Goal: Download file/media

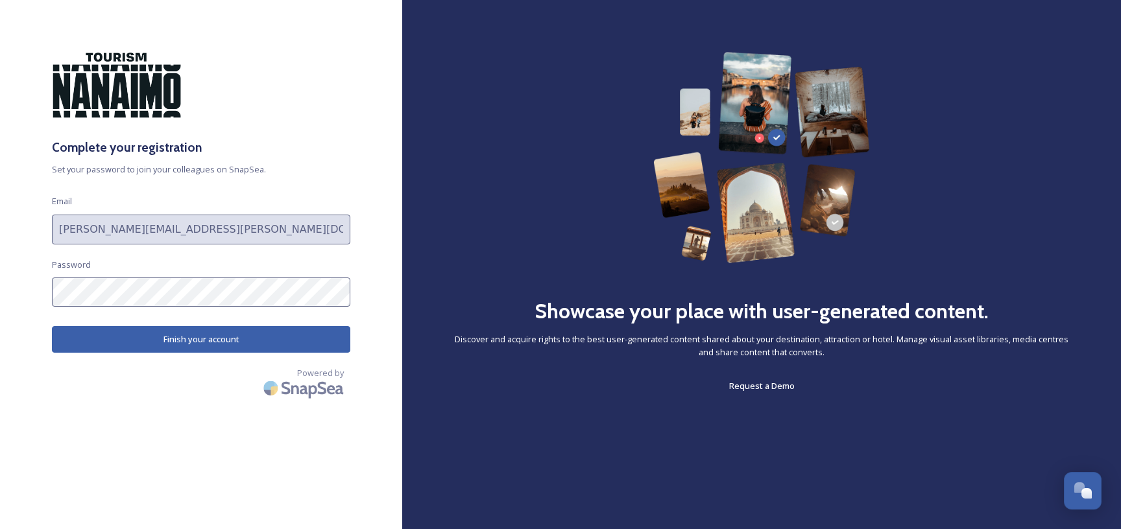
click at [182, 341] on button "Finish your account" at bounding box center [201, 339] width 298 height 27
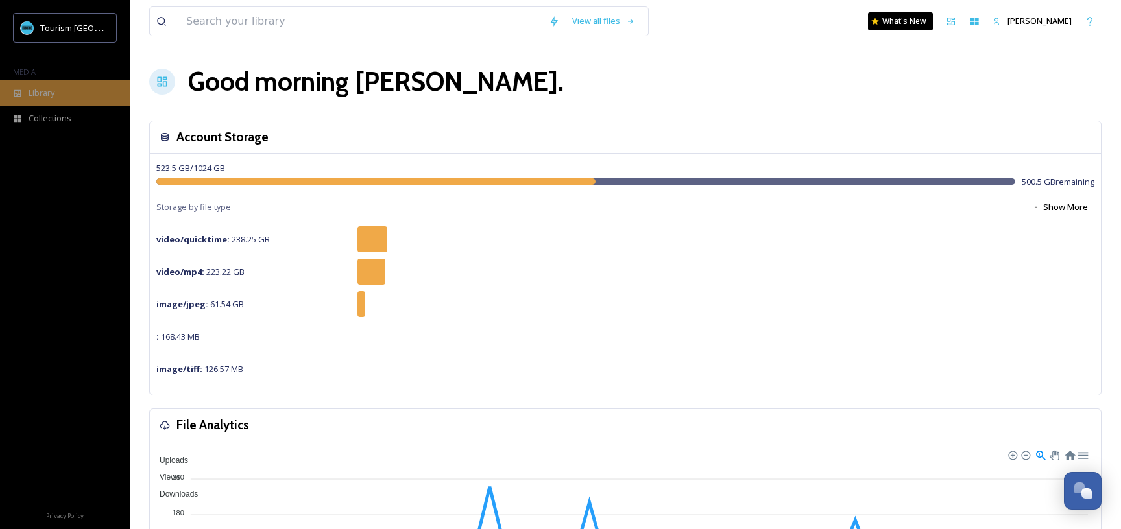
click at [63, 94] on div "Library" at bounding box center [65, 92] width 130 height 25
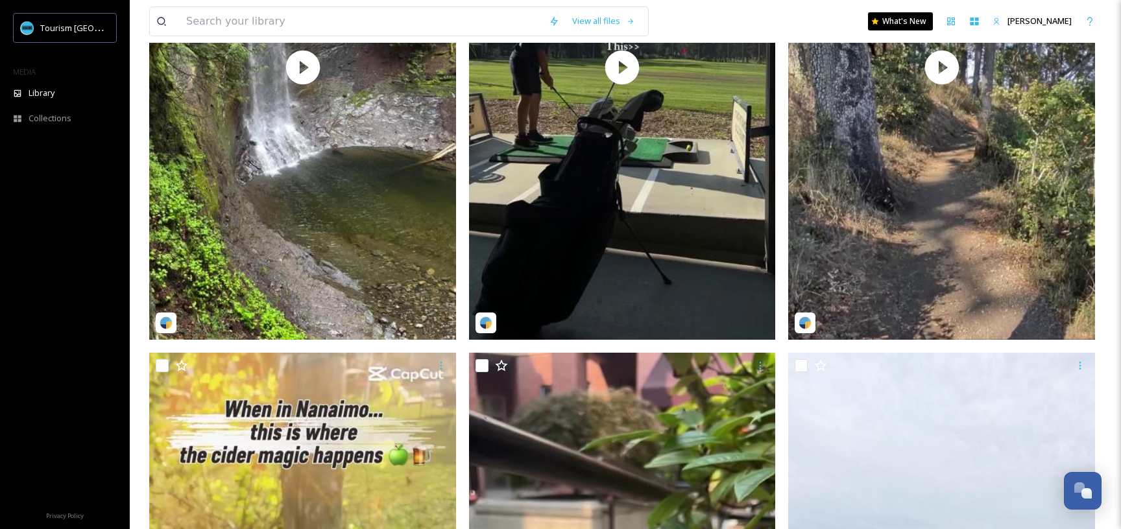
scroll to position [505, 0]
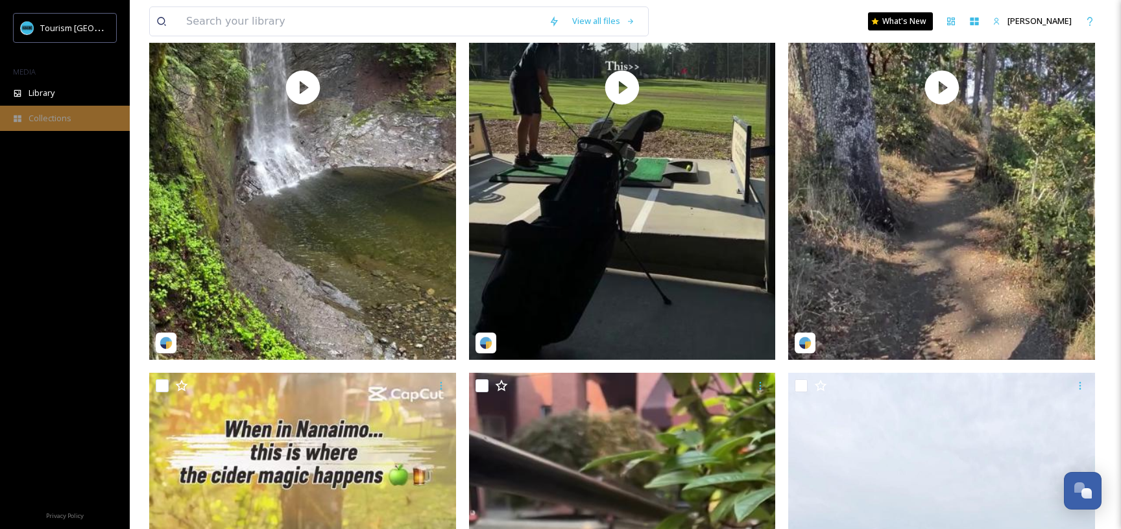
click at [53, 114] on span "Collections" at bounding box center [50, 118] width 43 height 12
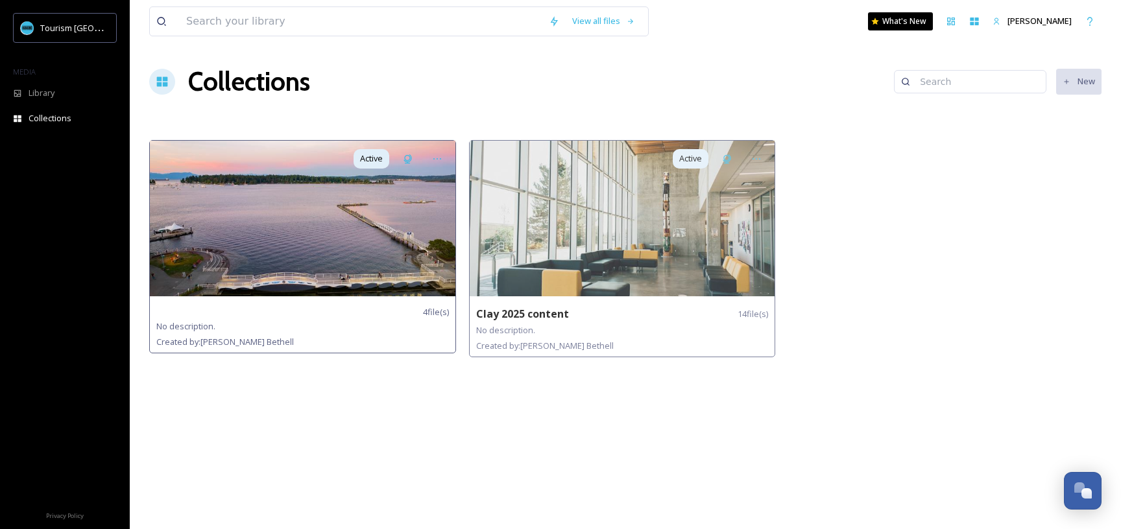
click at [361, 221] on img at bounding box center [303, 219] width 306 height 156
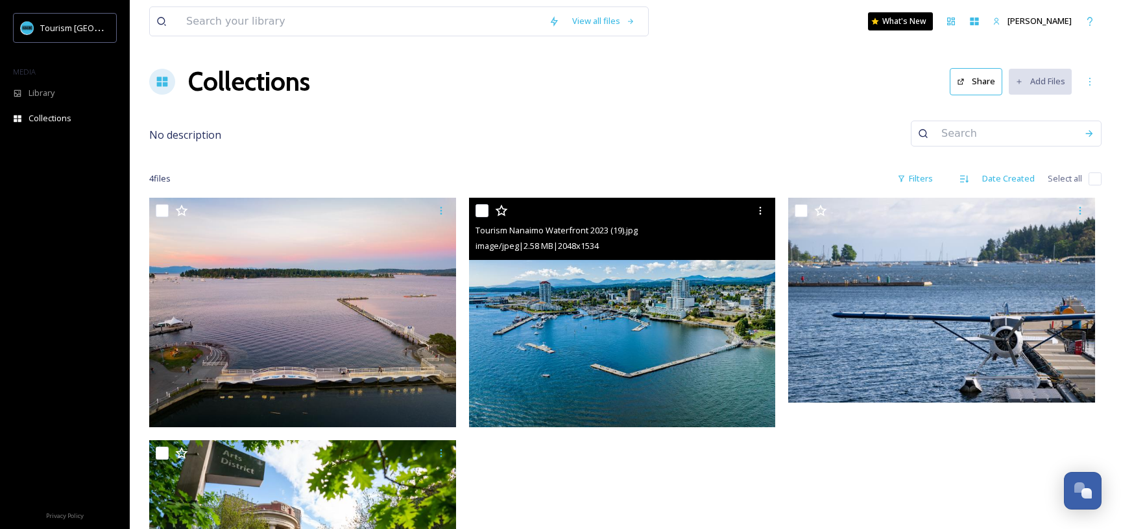
click at [638, 293] on img at bounding box center [622, 313] width 307 height 230
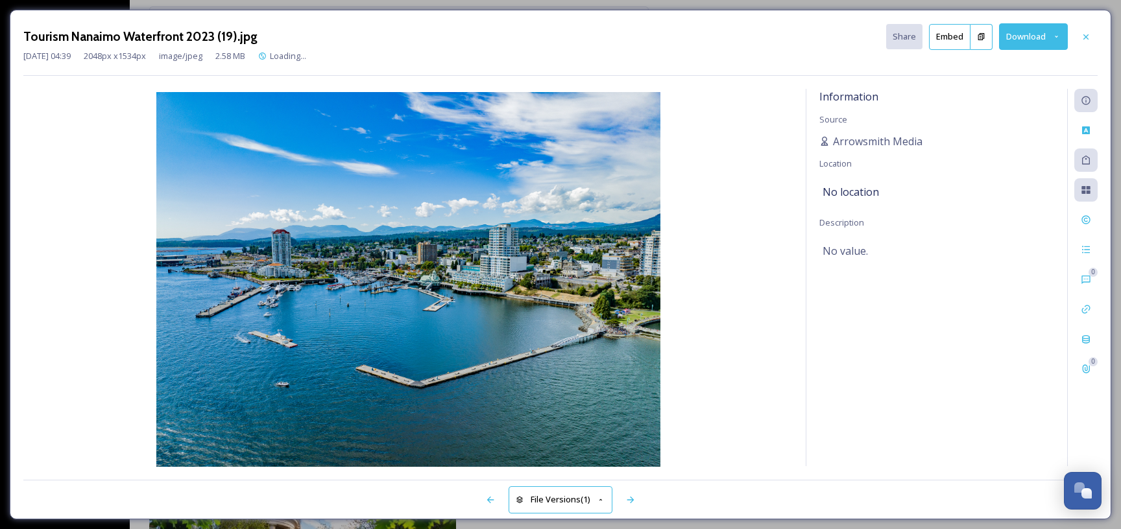
click at [1023, 43] on button "Download" at bounding box center [1033, 36] width 69 height 27
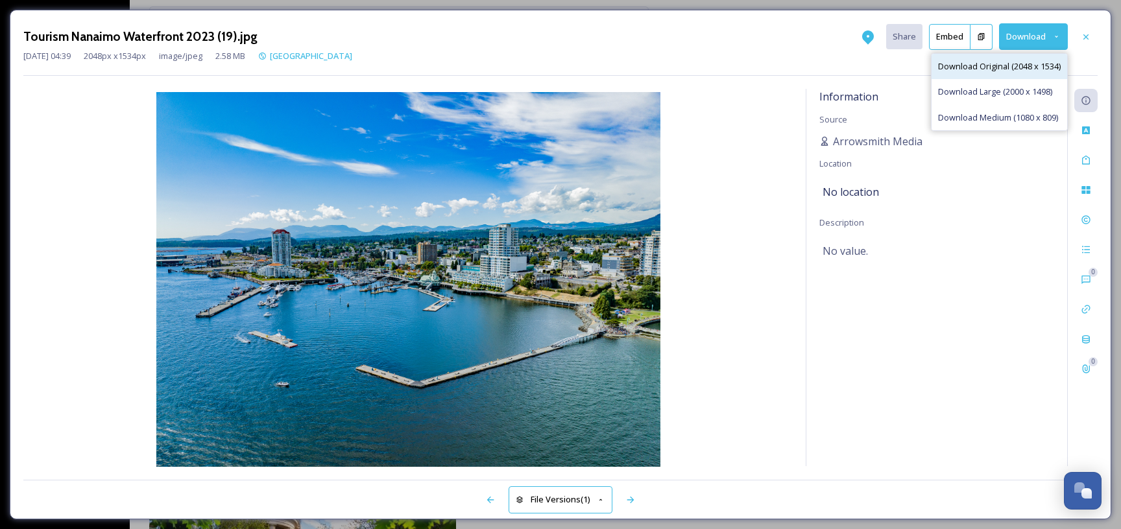
click at [1001, 69] on span "Download Original (2048 x 1534)" at bounding box center [999, 66] width 123 height 12
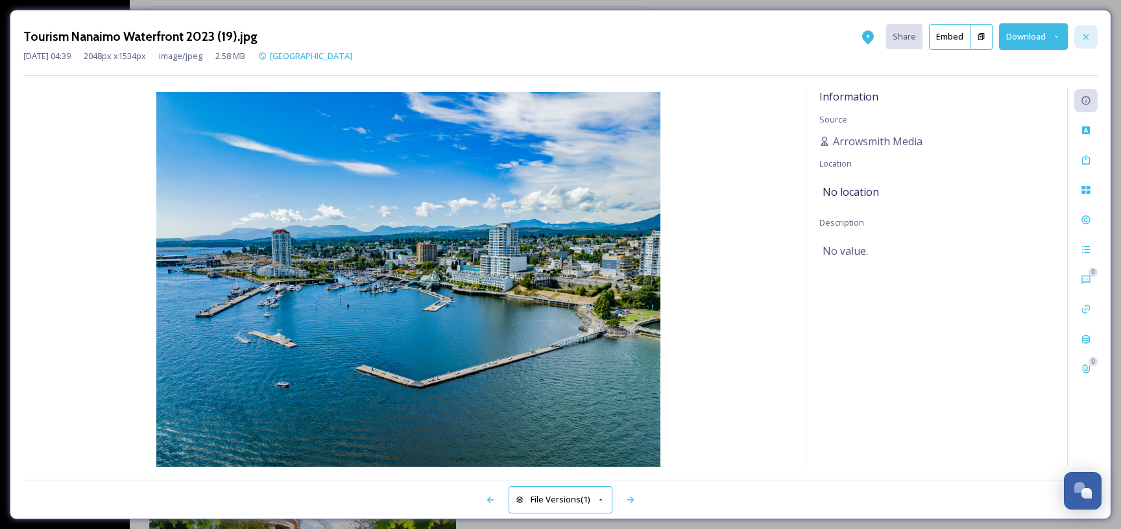
click at [1086, 36] on icon at bounding box center [1086, 36] width 5 height 5
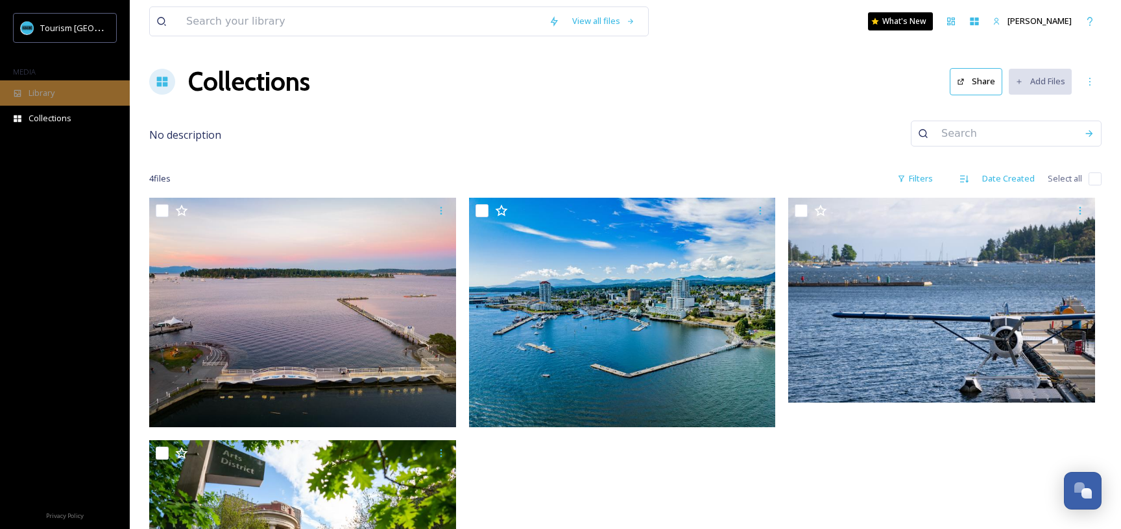
click at [42, 89] on span "Library" at bounding box center [42, 93] width 26 height 12
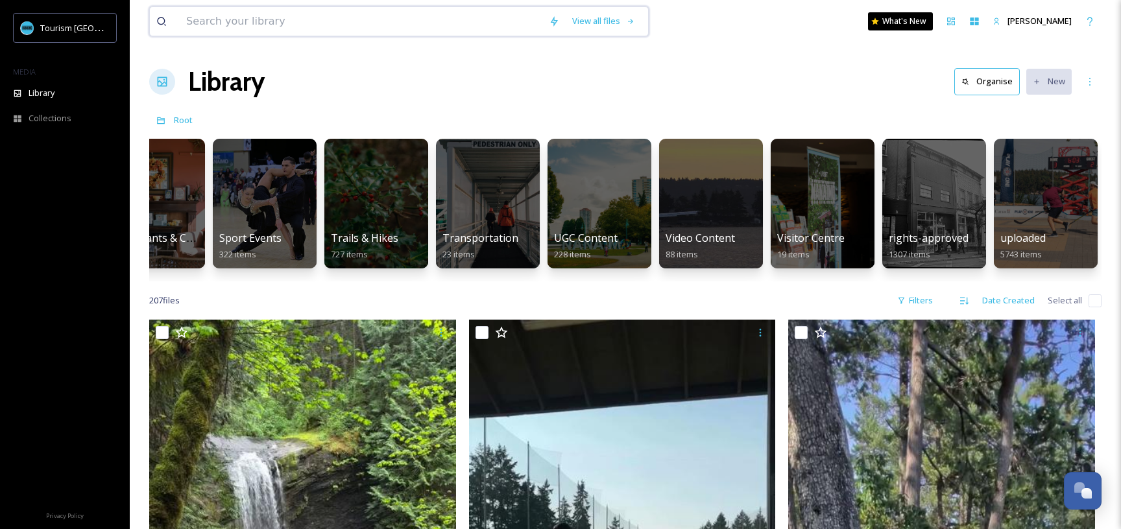
click at [297, 23] on input at bounding box center [361, 21] width 363 height 29
type input "texture"
